Goal: Use online tool/utility: Utilize a website feature to perform a specific function

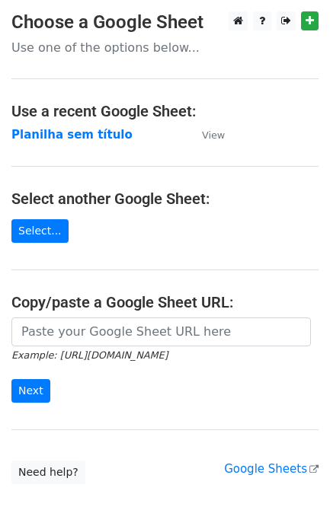
click at [141, 310] on h4 "Copy/paste a Google Sheet URL:" at bounding box center [164, 302] width 307 height 18
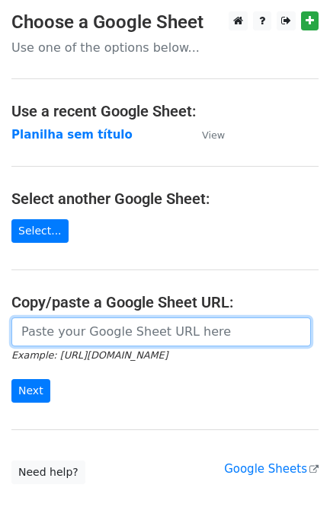
click at [126, 346] on input "url" at bounding box center [160, 331] width 299 height 29
paste input "[URL][DOMAIN_NAME]"
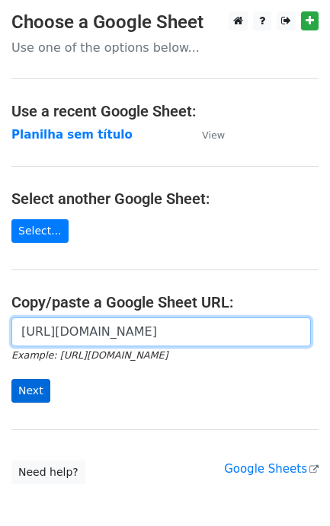
type input "[URL][DOMAIN_NAME]"
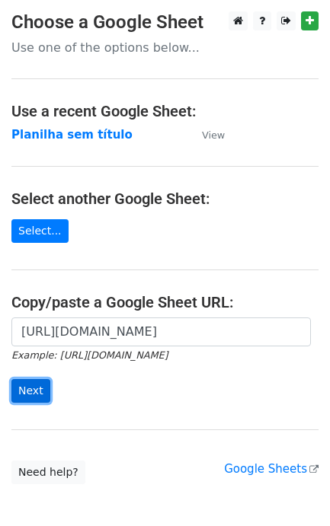
click at [21, 392] on input "Next" at bounding box center [30, 391] width 39 height 24
